Goal: Task Accomplishment & Management: Manage account settings

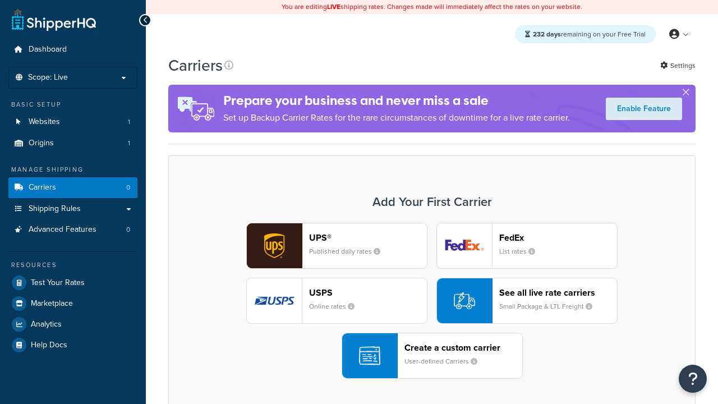
click at [559, 238] on header "FedEx" at bounding box center [559, 237] width 118 height 11
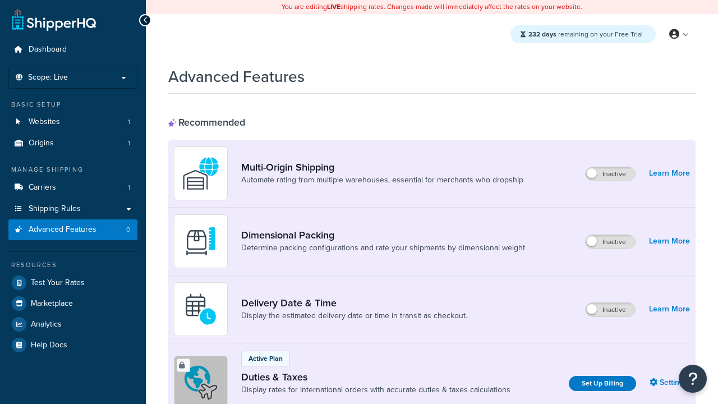
scroll to position [365, 0]
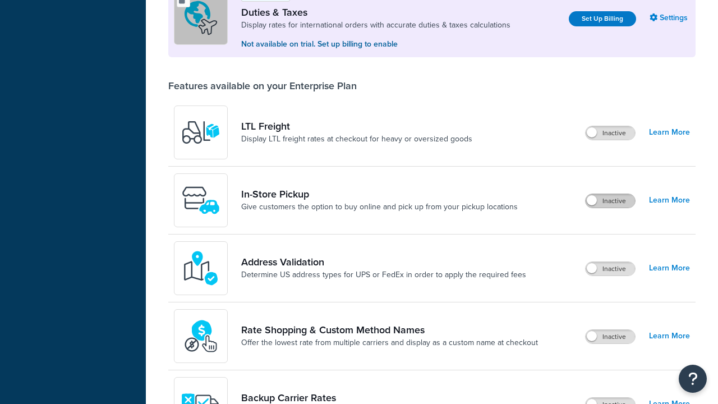
click at [611, 202] on label "Inactive" at bounding box center [610, 200] width 49 height 13
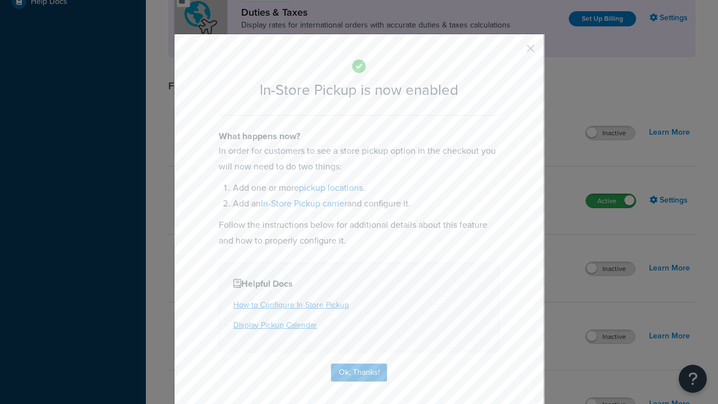
scroll to position [0, 0]
click at [514, 51] on button "button" at bounding box center [514, 52] width 3 height 3
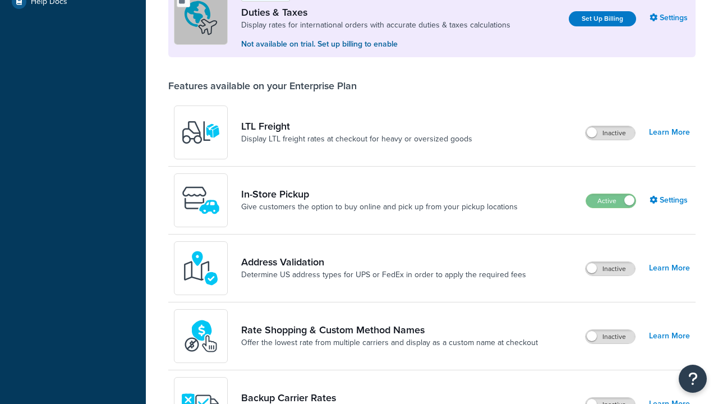
scroll to position [344, 0]
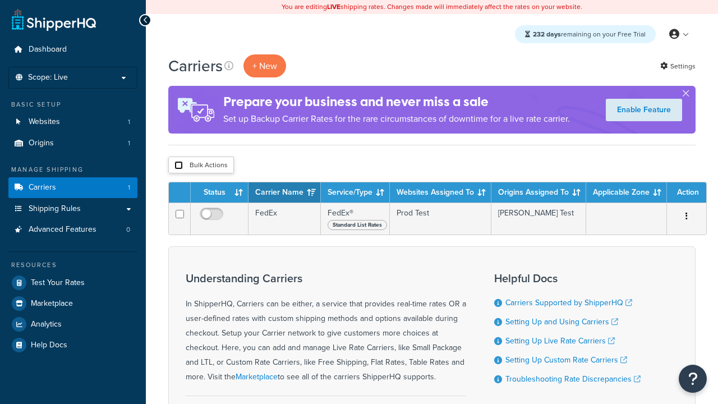
click at [178, 166] on input "checkbox" at bounding box center [179, 165] width 8 height 8
checkbox input "true"
click at [0, 0] on button "Delete" at bounding box center [0, 0] width 0 height 0
